Goal: Feedback & Contribution: Leave review/rating

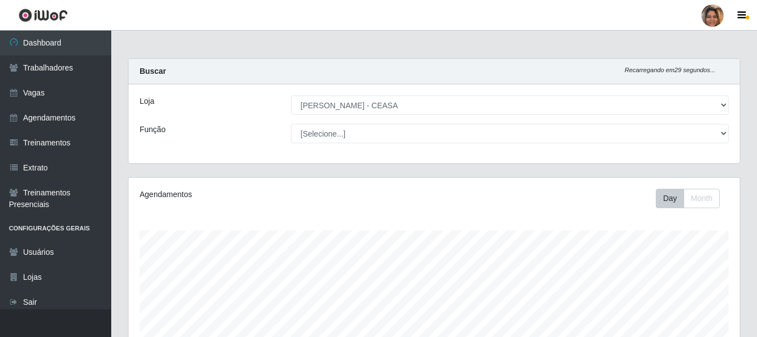
select select "474"
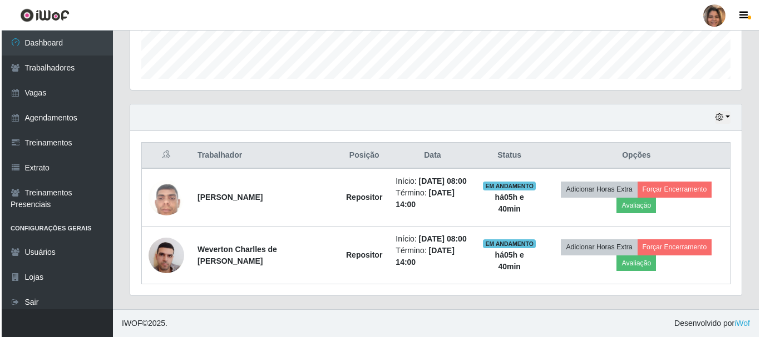
scroll to position [231, 611]
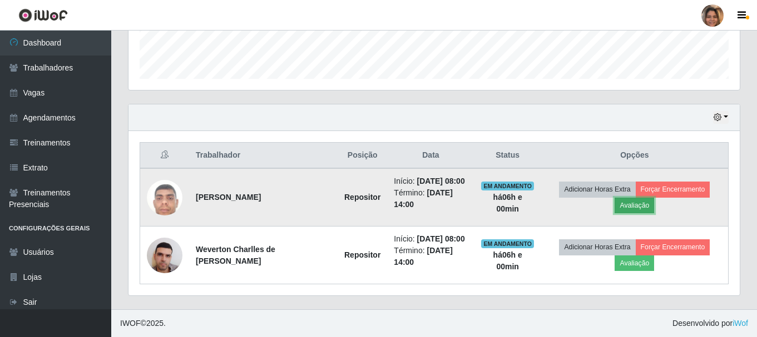
click at [639, 205] on button "Avaliação" at bounding box center [633, 206] width 39 height 16
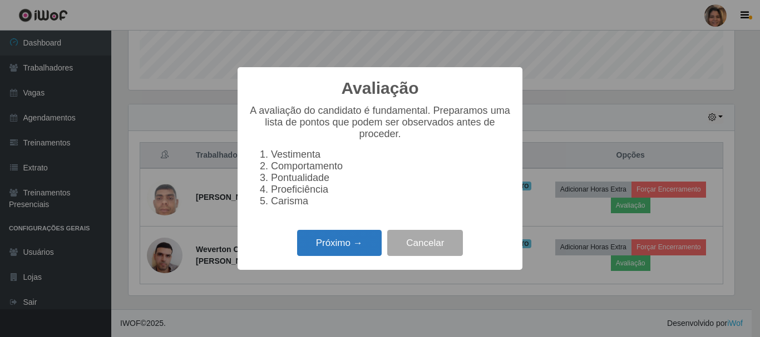
click at [348, 247] on button "Próximo →" at bounding box center [339, 243] width 85 height 26
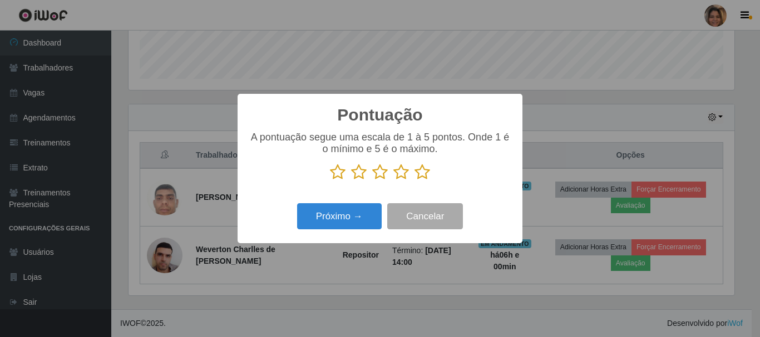
click at [424, 176] on icon at bounding box center [422, 172] width 16 height 17
click at [414, 181] on input "radio" at bounding box center [414, 181] width 0 height 0
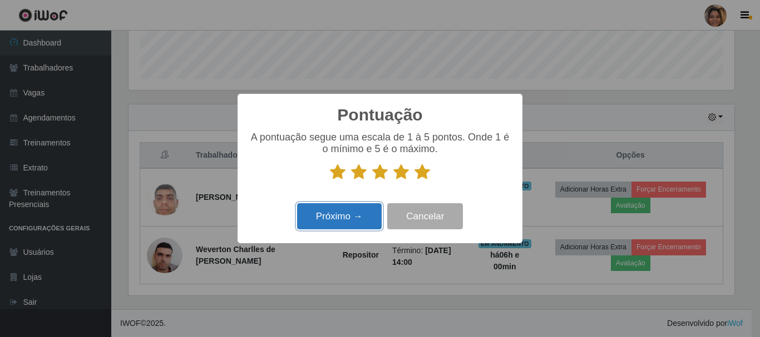
click at [346, 216] on button "Próximo →" at bounding box center [339, 216] width 85 height 26
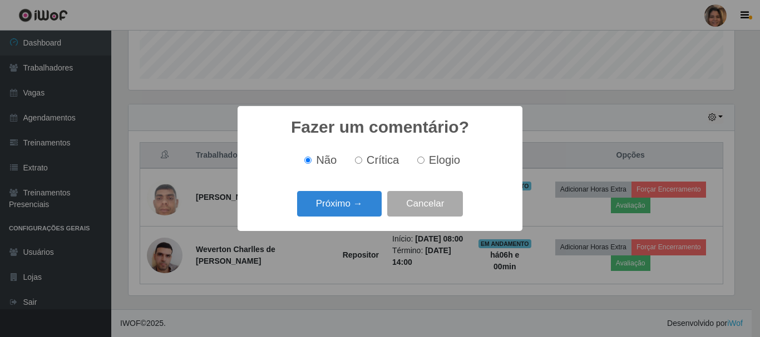
click at [423, 163] on input "Elogio" at bounding box center [420, 160] width 7 height 7
radio input "true"
click at [364, 201] on button "Próximo →" at bounding box center [339, 204] width 85 height 26
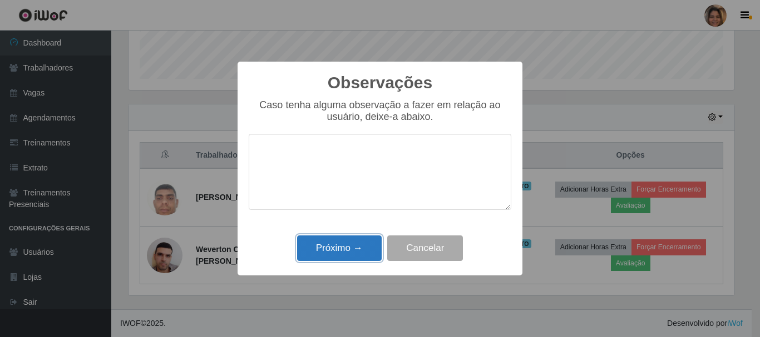
click at [349, 249] on button "Próximo →" at bounding box center [339, 249] width 85 height 26
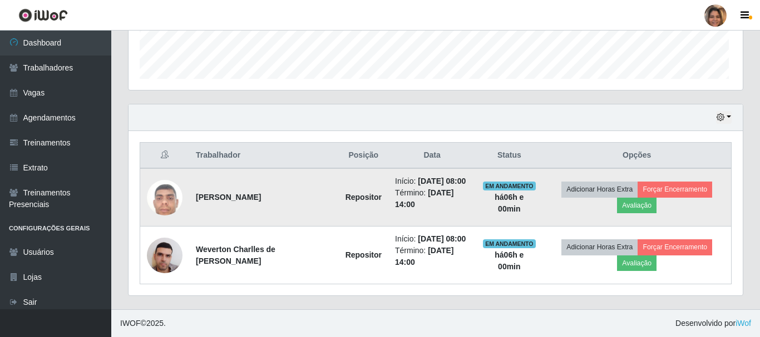
scroll to position [231, 611]
click at [672, 188] on button "Forçar Encerramento" at bounding box center [673, 190] width 75 height 16
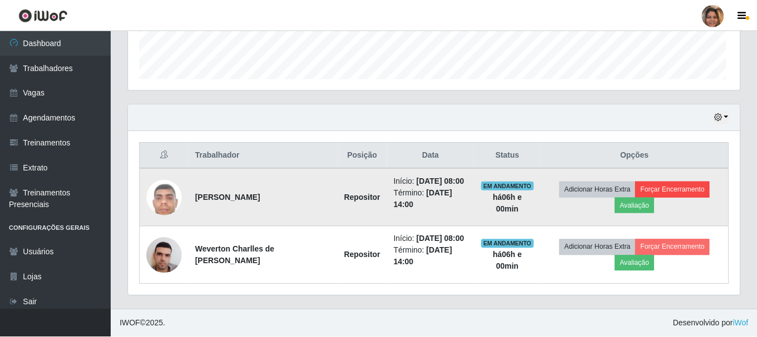
scroll to position [231, 605]
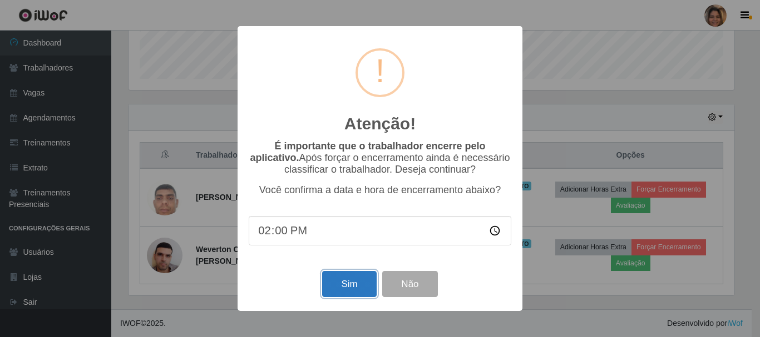
click at [348, 287] on button "Sim" at bounding box center [349, 284] width 54 height 26
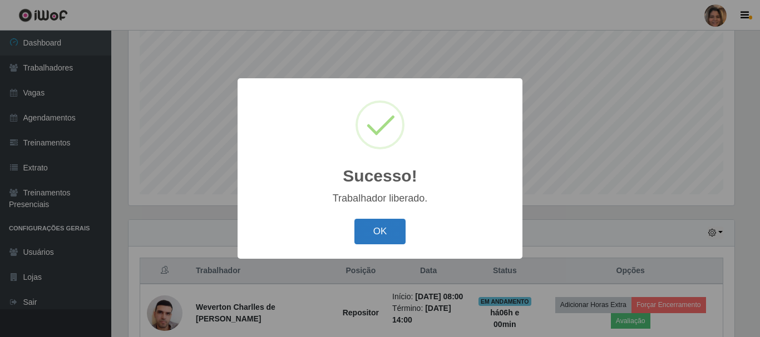
click at [388, 230] on button "OK" at bounding box center [380, 232] width 52 height 26
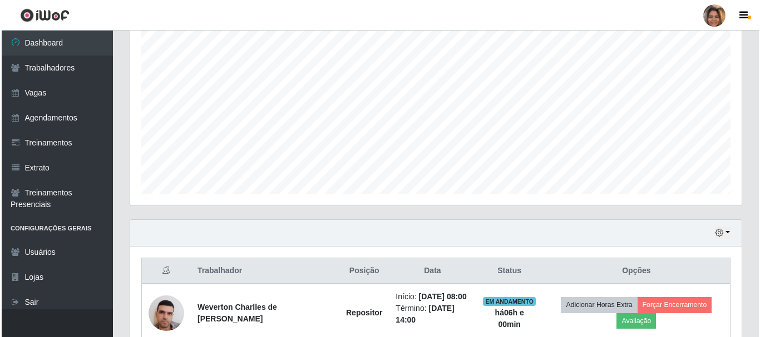
scroll to position [261, 0]
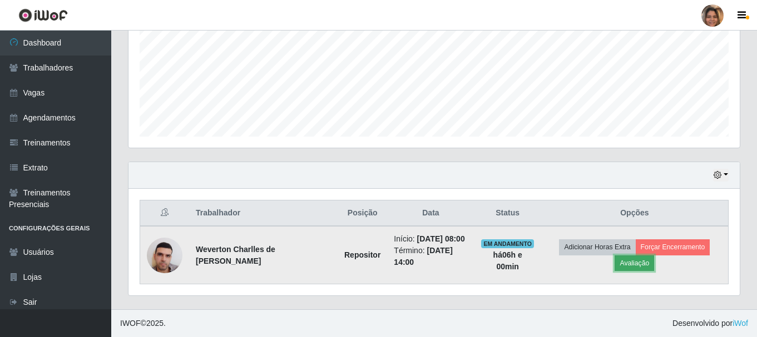
click at [643, 262] on button "Avaliação" at bounding box center [633, 264] width 39 height 16
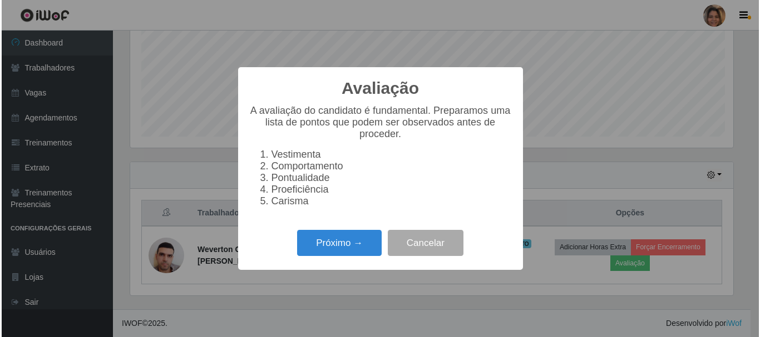
scroll to position [231, 605]
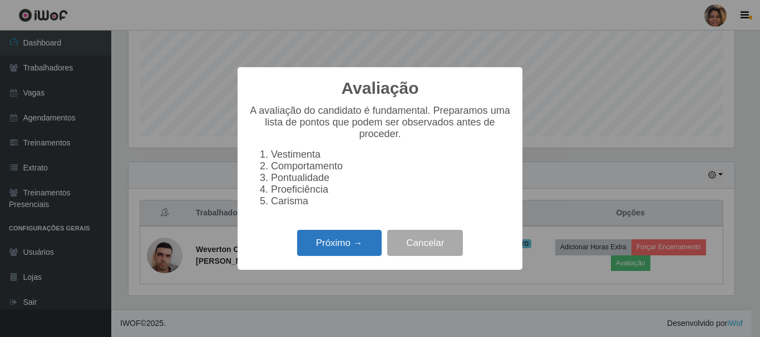
click at [343, 247] on button "Próximo →" at bounding box center [339, 243] width 85 height 26
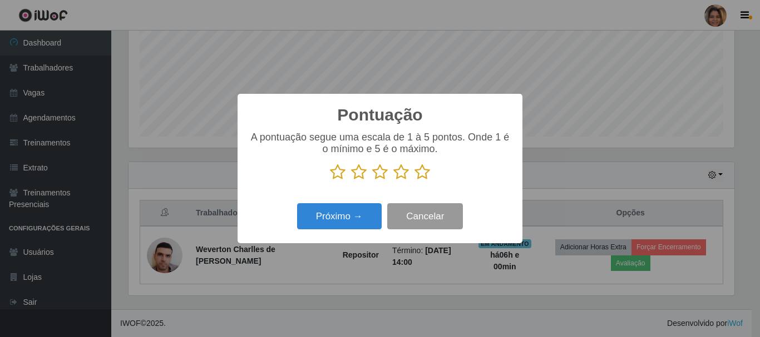
scroll to position [555779, 555405]
click at [419, 173] on icon at bounding box center [422, 172] width 16 height 17
click at [414, 181] on input "radio" at bounding box center [414, 181] width 0 height 0
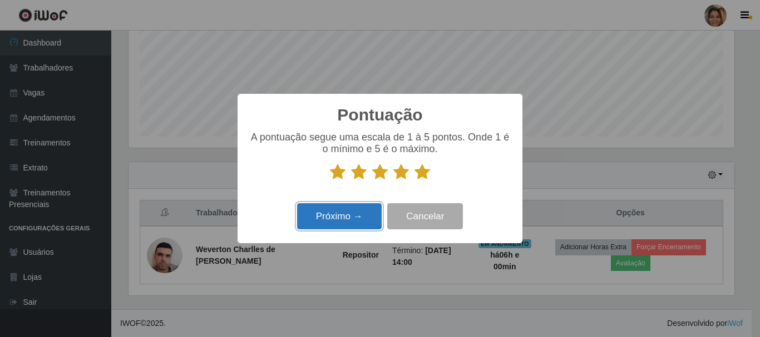
click at [356, 208] on button "Próximo →" at bounding box center [339, 216] width 85 height 26
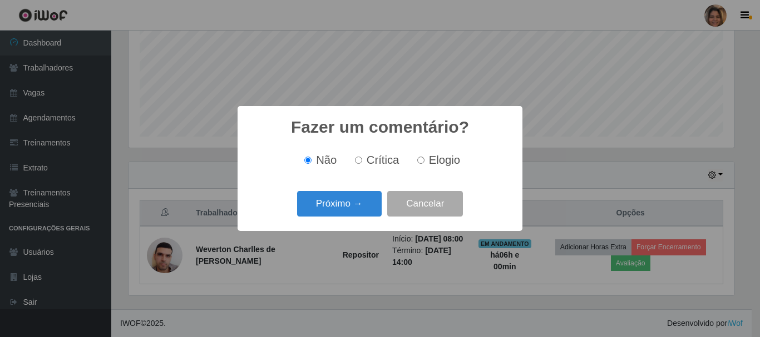
click at [421, 160] on input "Elogio" at bounding box center [420, 160] width 7 height 7
radio input "true"
click at [356, 201] on button "Próximo →" at bounding box center [339, 204] width 85 height 26
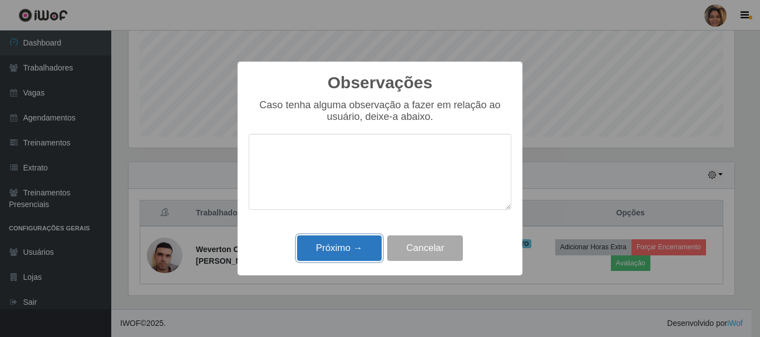
click at [332, 247] on button "Próximo →" at bounding box center [339, 249] width 85 height 26
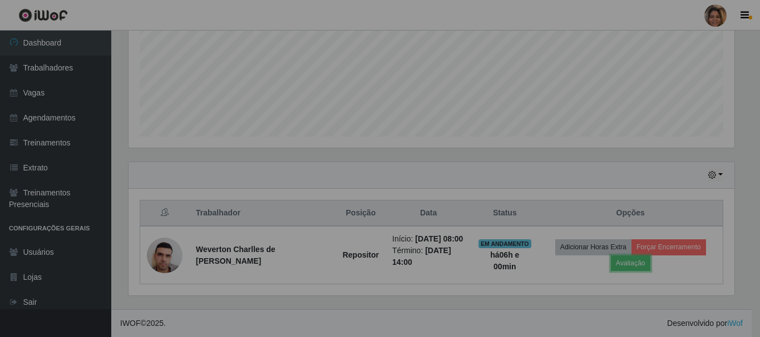
scroll to position [231, 611]
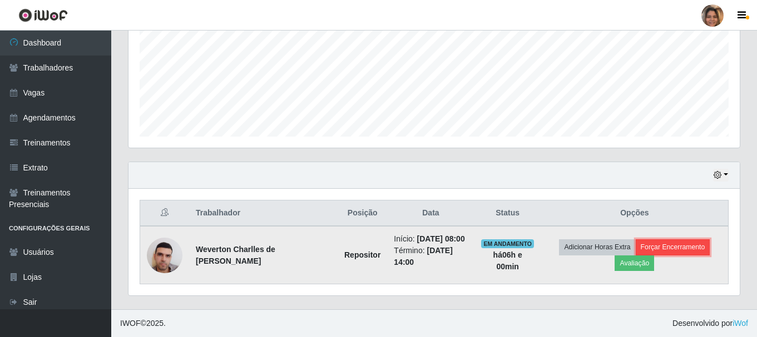
click at [661, 244] on button "Forçar Encerramento" at bounding box center [673, 248] width 75 height 16
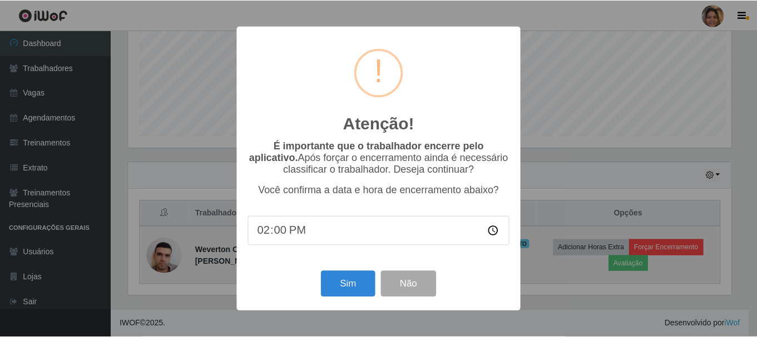
scroll to position [231, 605]
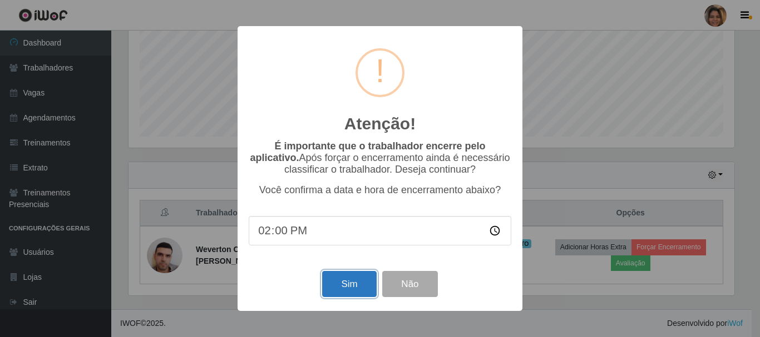
click at [356, 284] on button "Sim" at bounding box center [349, 284] width 54 height 26
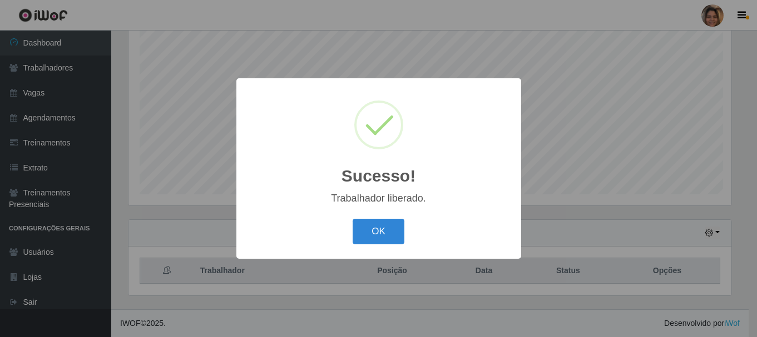
scroll to position [0, 0]
click at [371, 236] on button "OK" at bounding box center [380, 232] width 52 height 26
